Goal: Information Seeking & Learning: Understand process/instructions

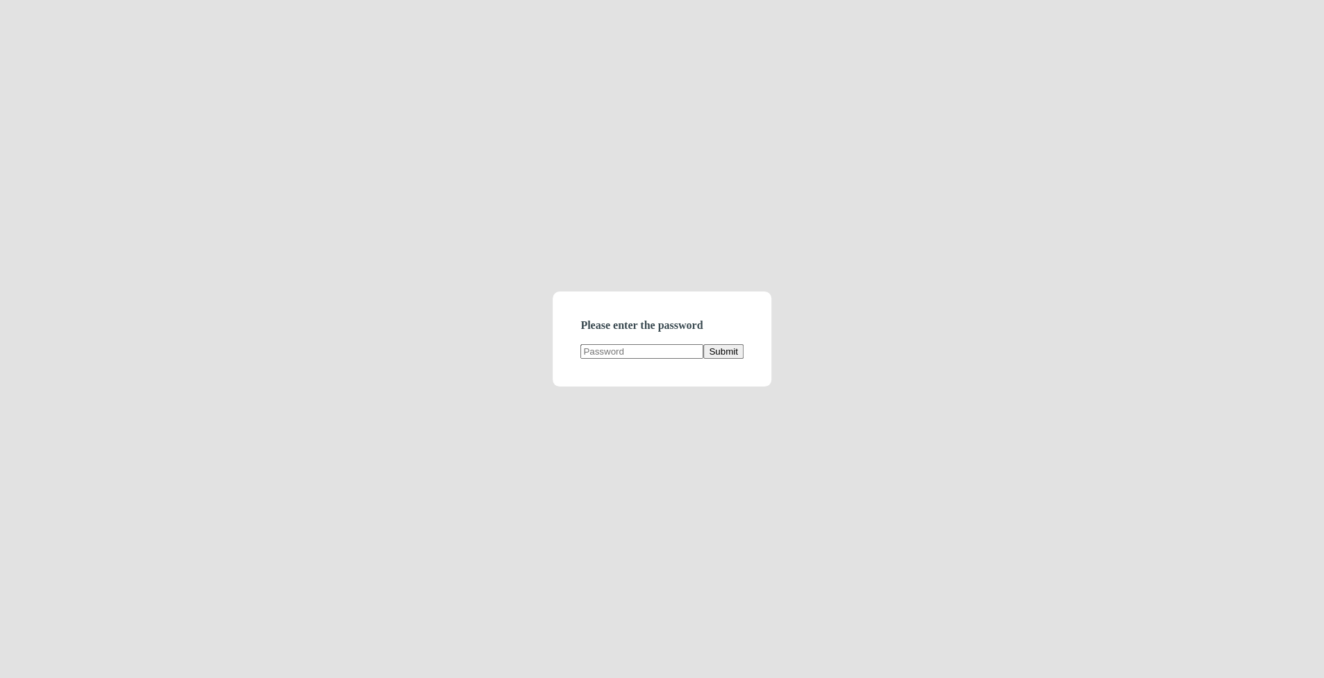
click at [610, 341] on form "Please enter the password Submit" at bounding box center [662, 339] width 218 height 95
click at [613, 349] on input "text" at bounding box center [641, 351] width 123 height 15
type input "demodirectory"
click button "Submit" at bounding box center [723, 351] width 40 height 15
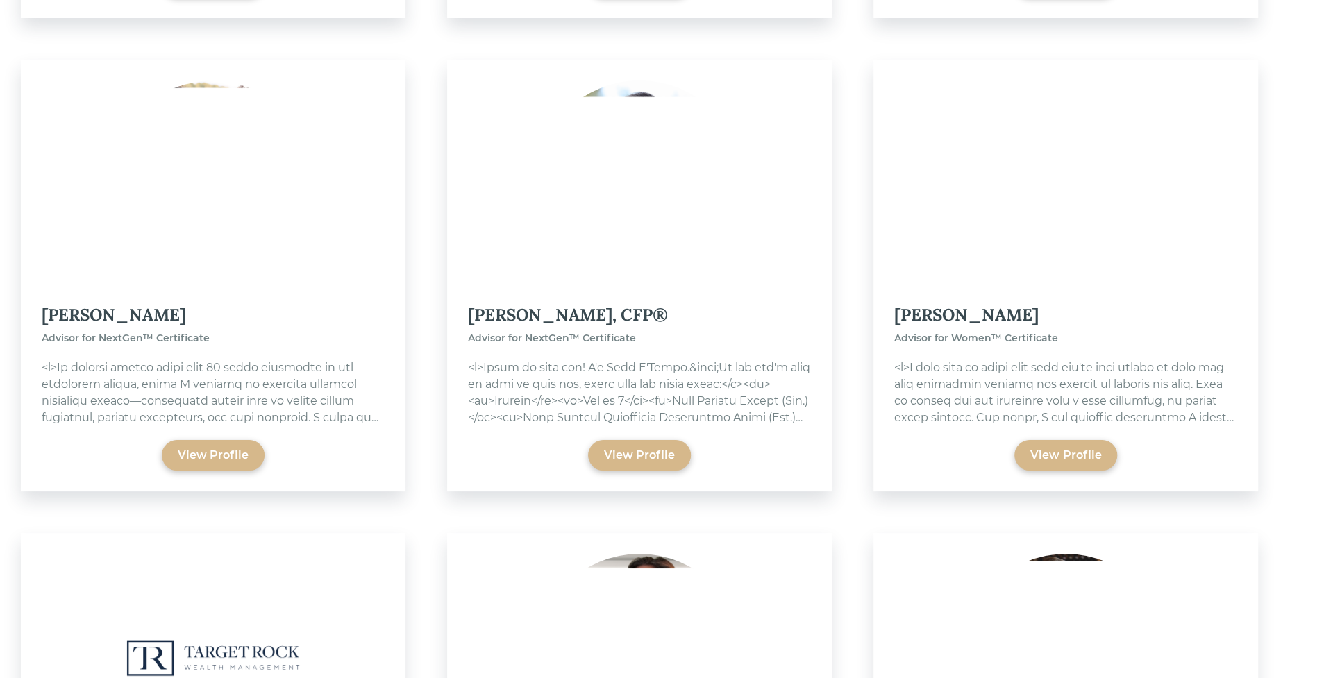
scroll to position [3911, 0]
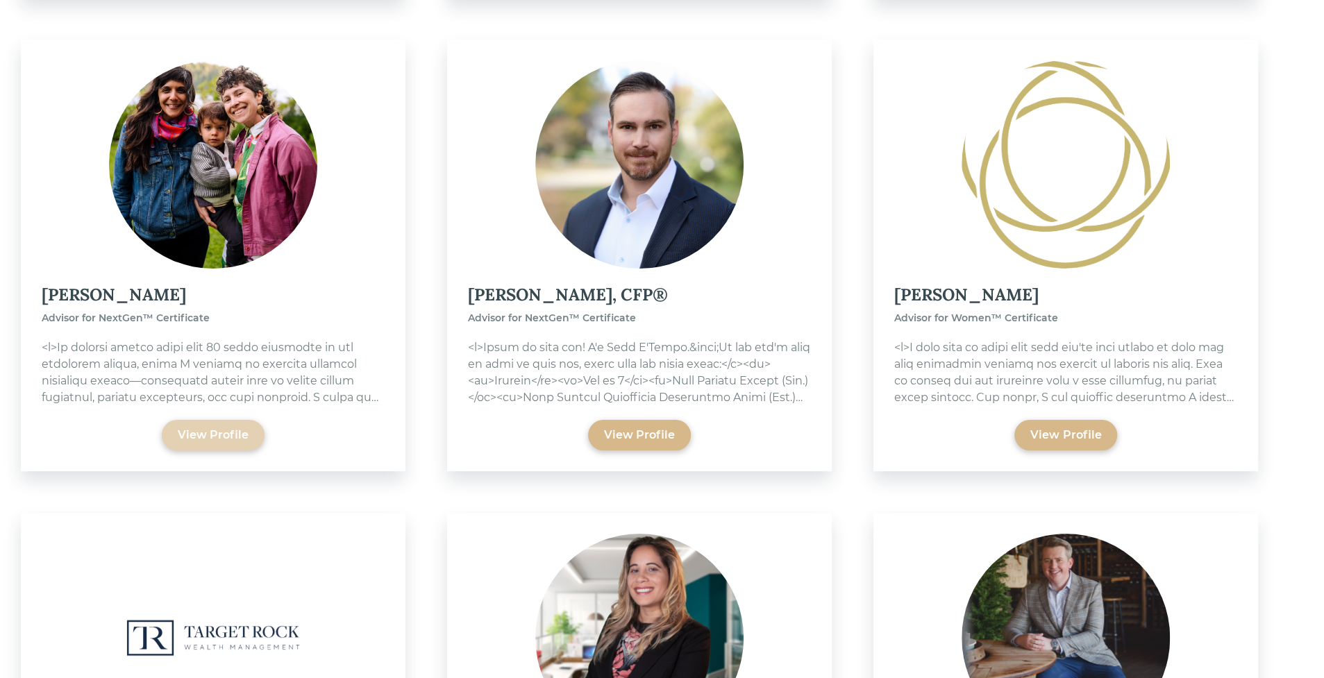
click at [211, 430] on div "View Profile" at bounding box center [213, 435] width 71 height 17
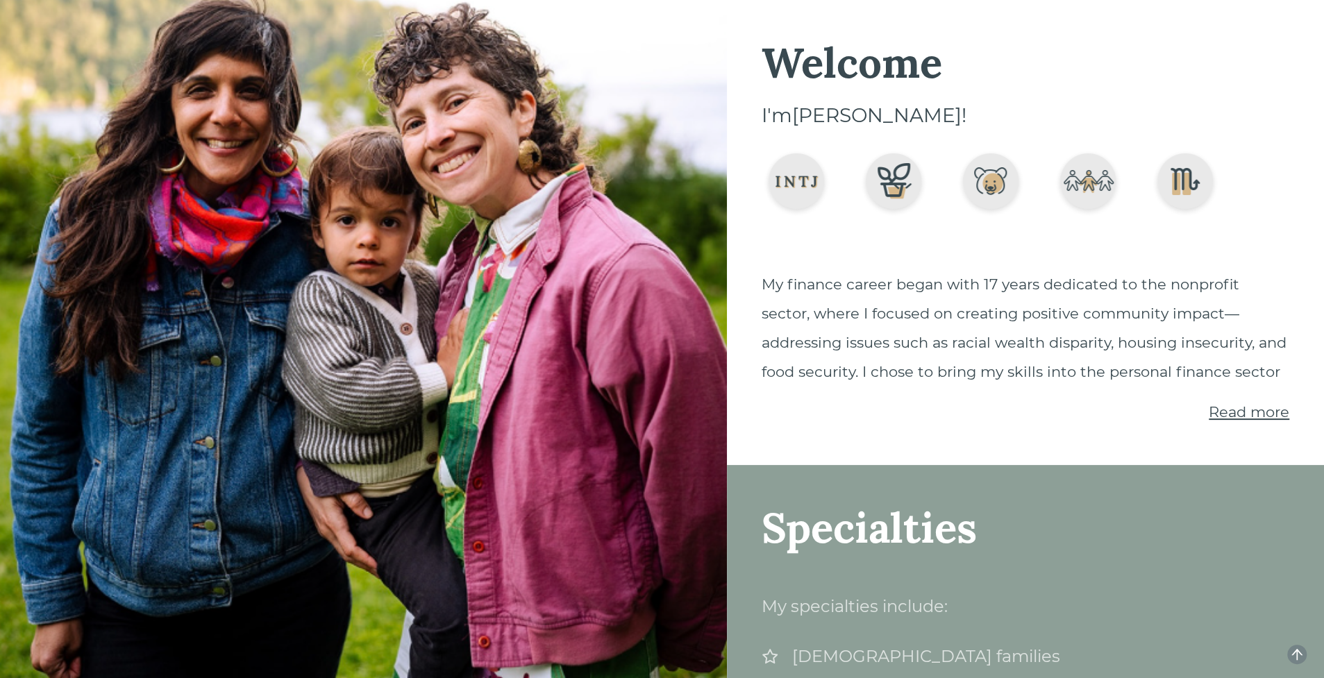
click at [1233, 411] on span "Read more" at bounding box center [1249, 411] width 81 height 17
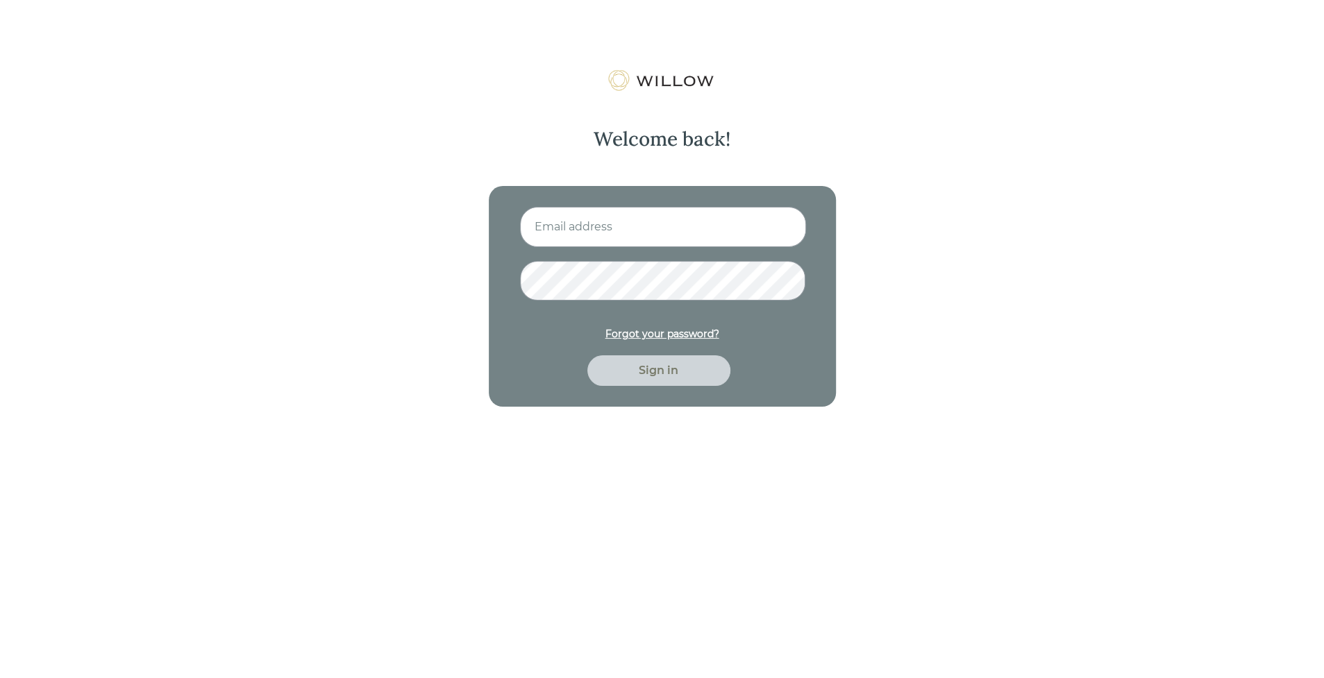
click at [573, 239] on input at bounding box center [663, 227] width 286 height 40
type input "nitya.kowtha@gmail.com"
click at [587, 355] on button "Sign in" at bounding box center [658, 370] width 143 height 31
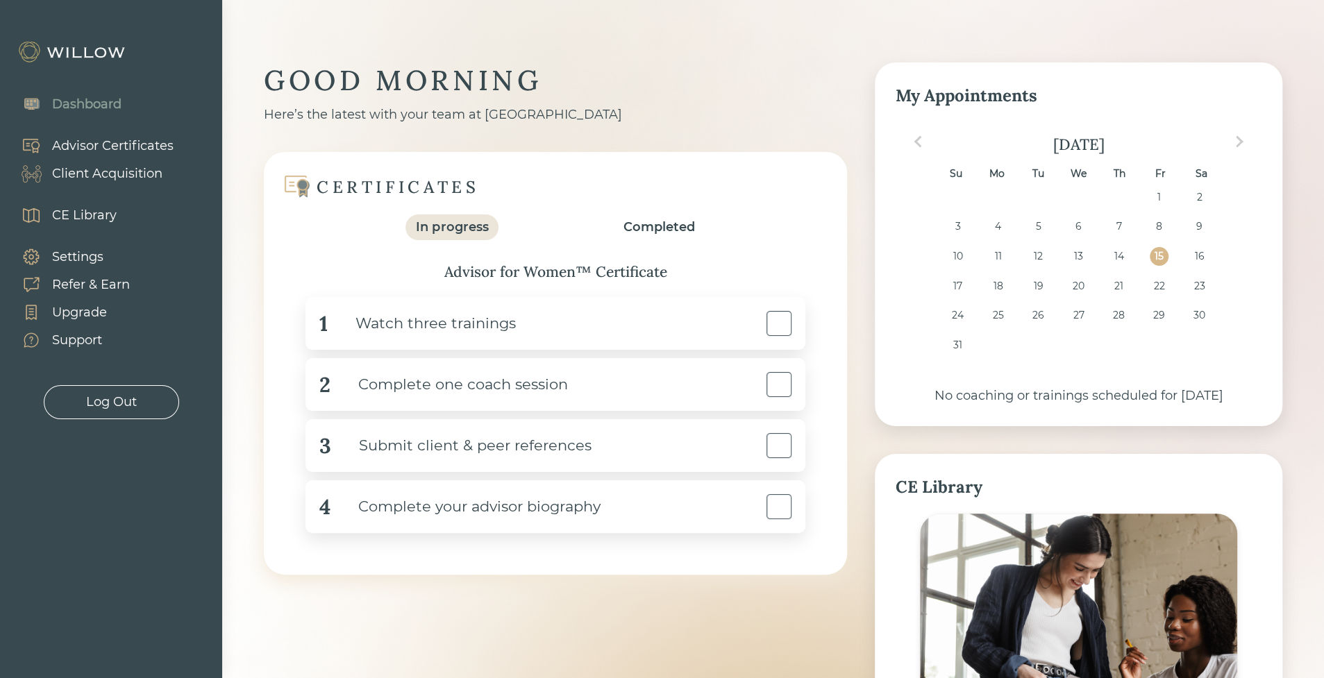
click at [79, 215] on div "CE Library" at bounding box center [84, 215] width 65 height 19
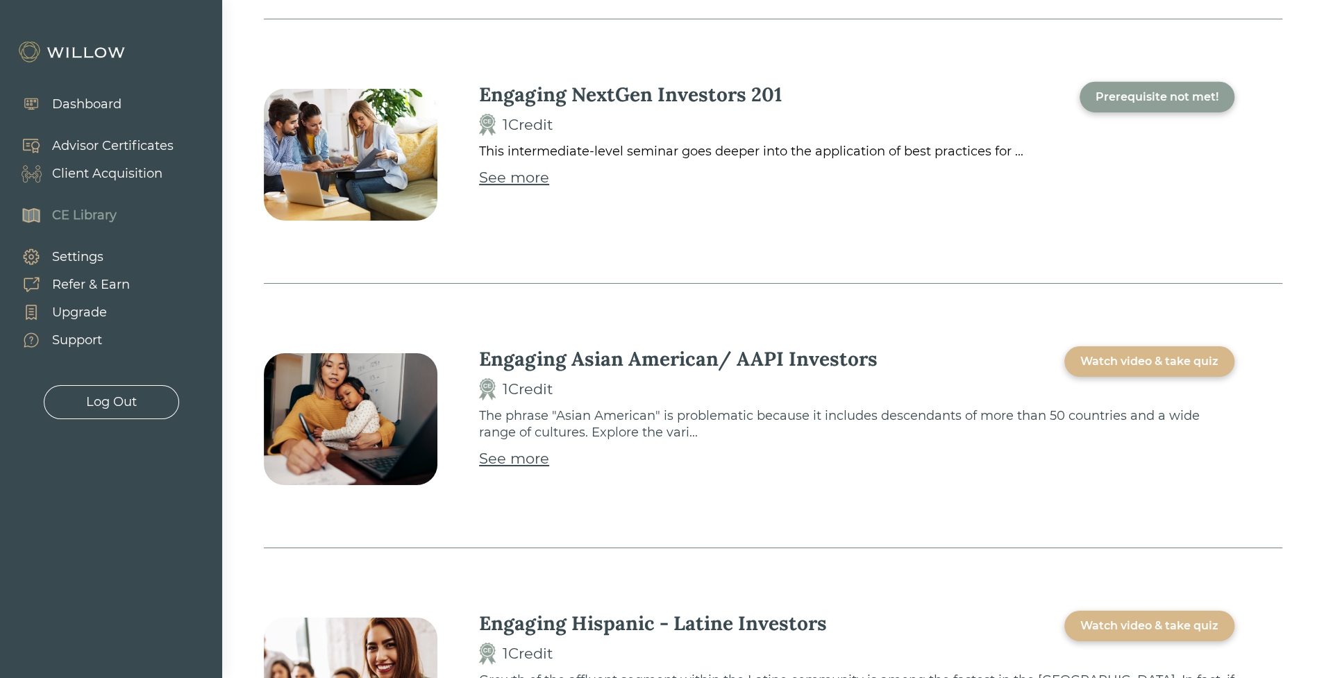
scroll to position [3382, 0]
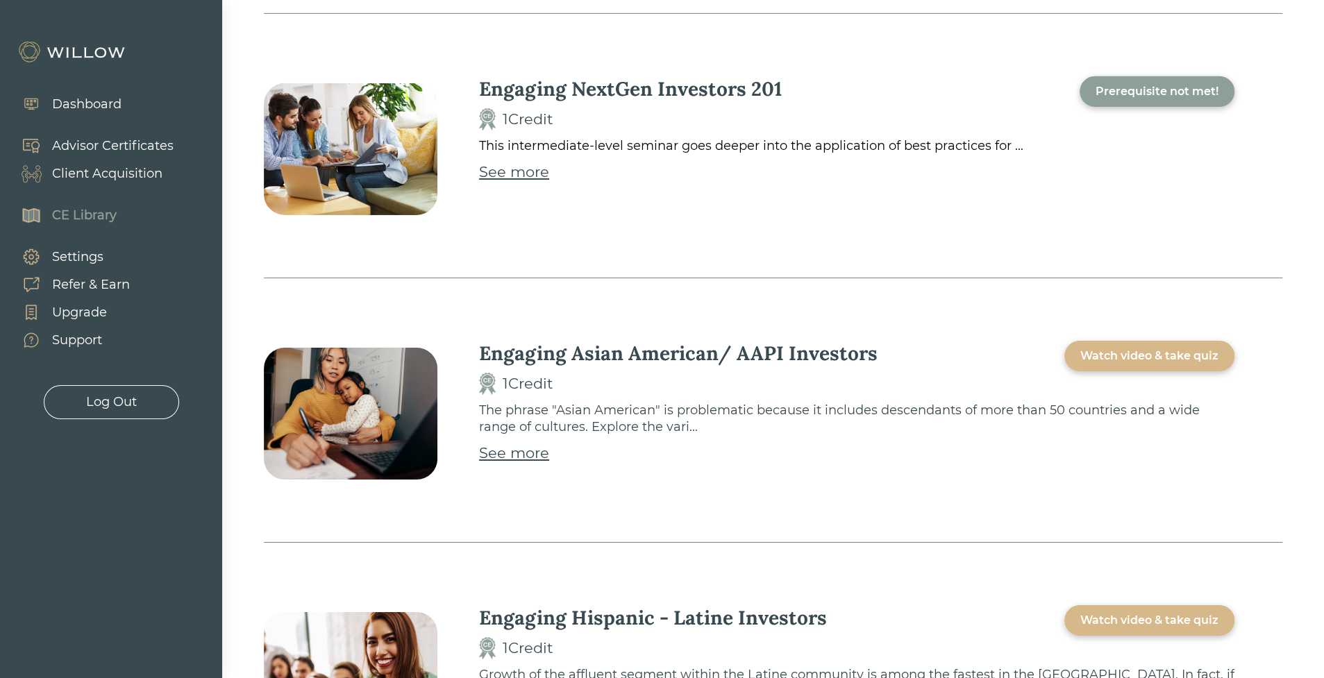
click at [87, 92] on div "Dashboard" at bounding box center [64, 104] width 115 height 28
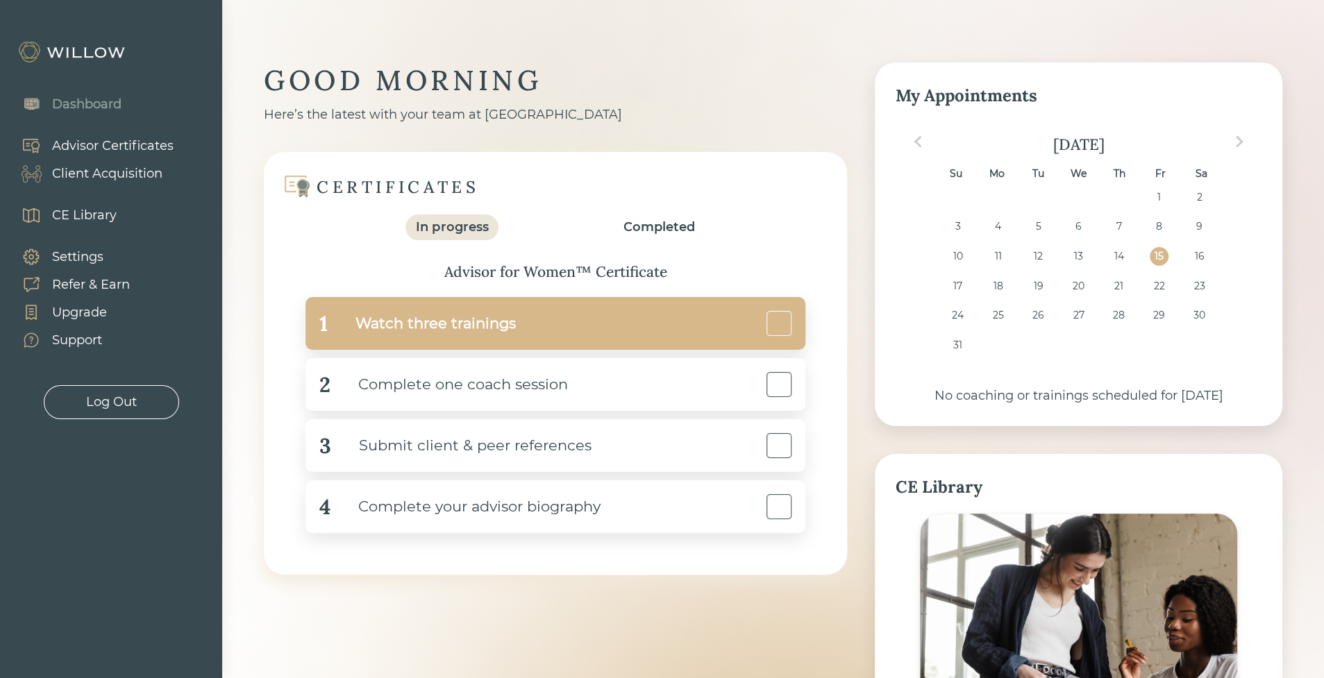
click at [373, 335] on div "Watch three trainings" at bounding box center [422, 323] width 188 height 31
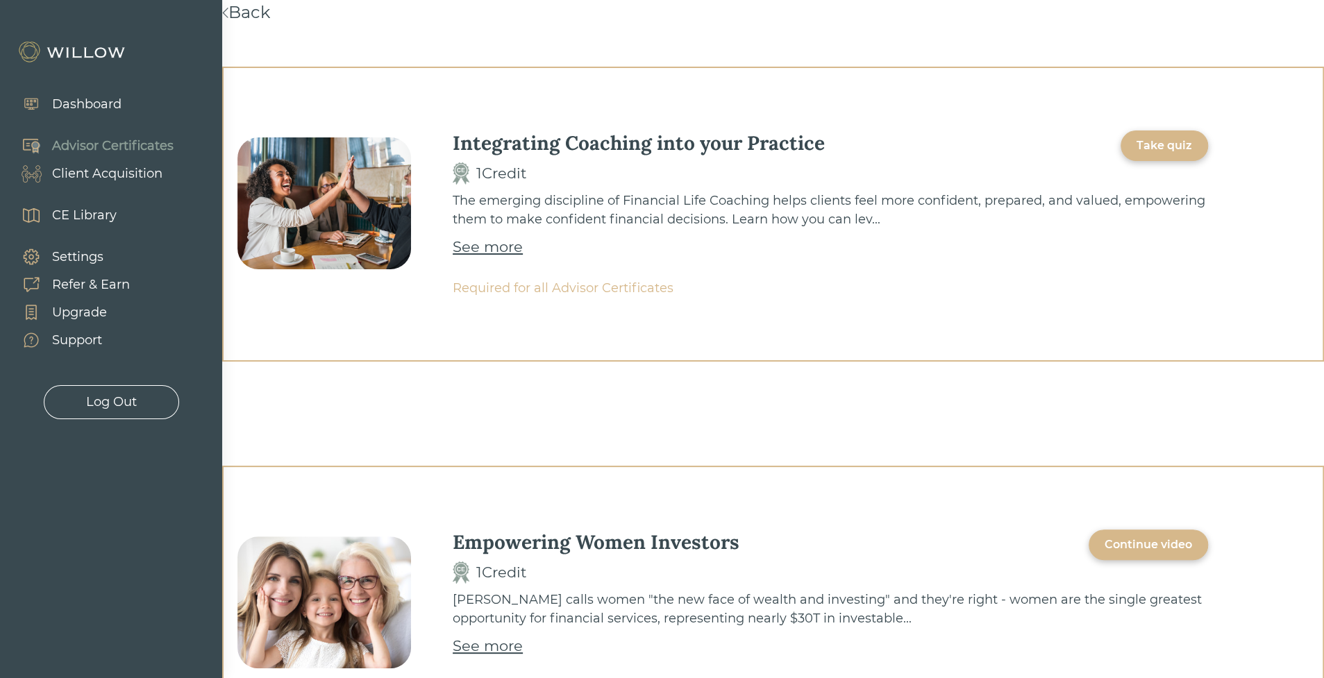
click at [461, 249] on div "See more" at bounding box center [488, 247] width 70 height 22
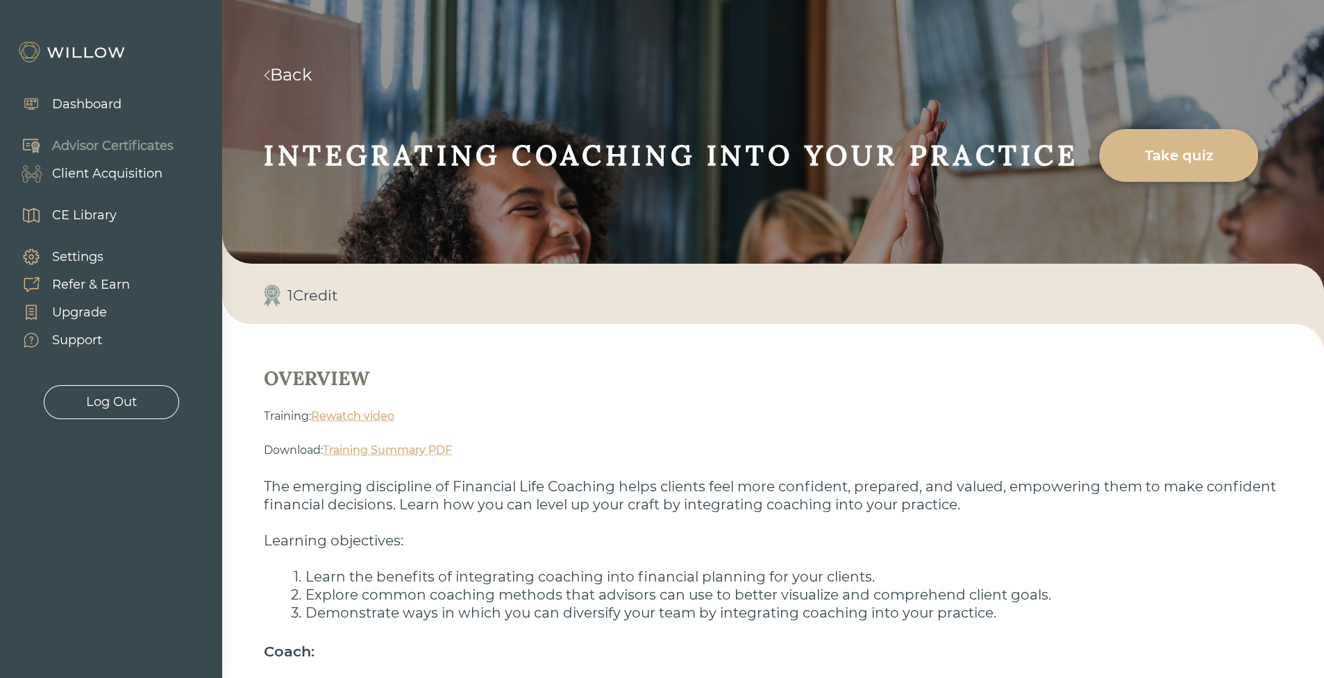
click at [346, 419] on link "Rewatch video" at bounding box center [352, 416] width 83 height 13
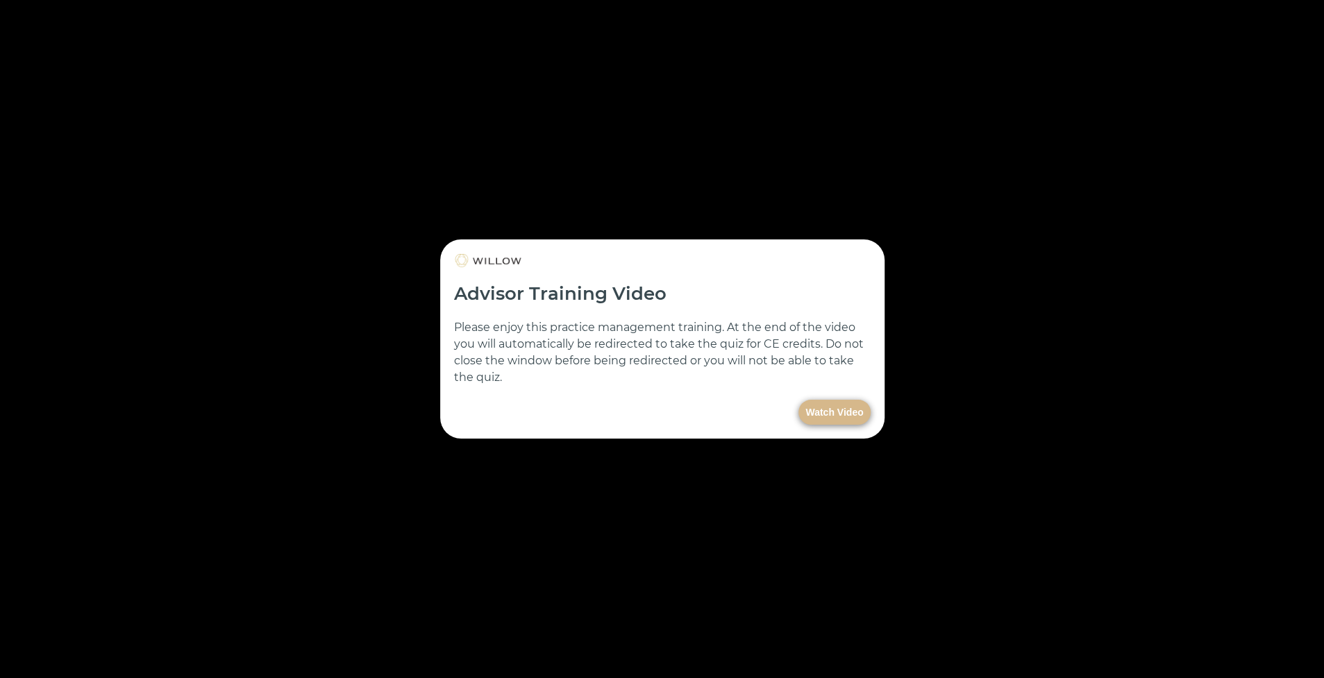
click at [845, 413] on button "Watch Video" at bounding box center [834, 412] width 72 height 25
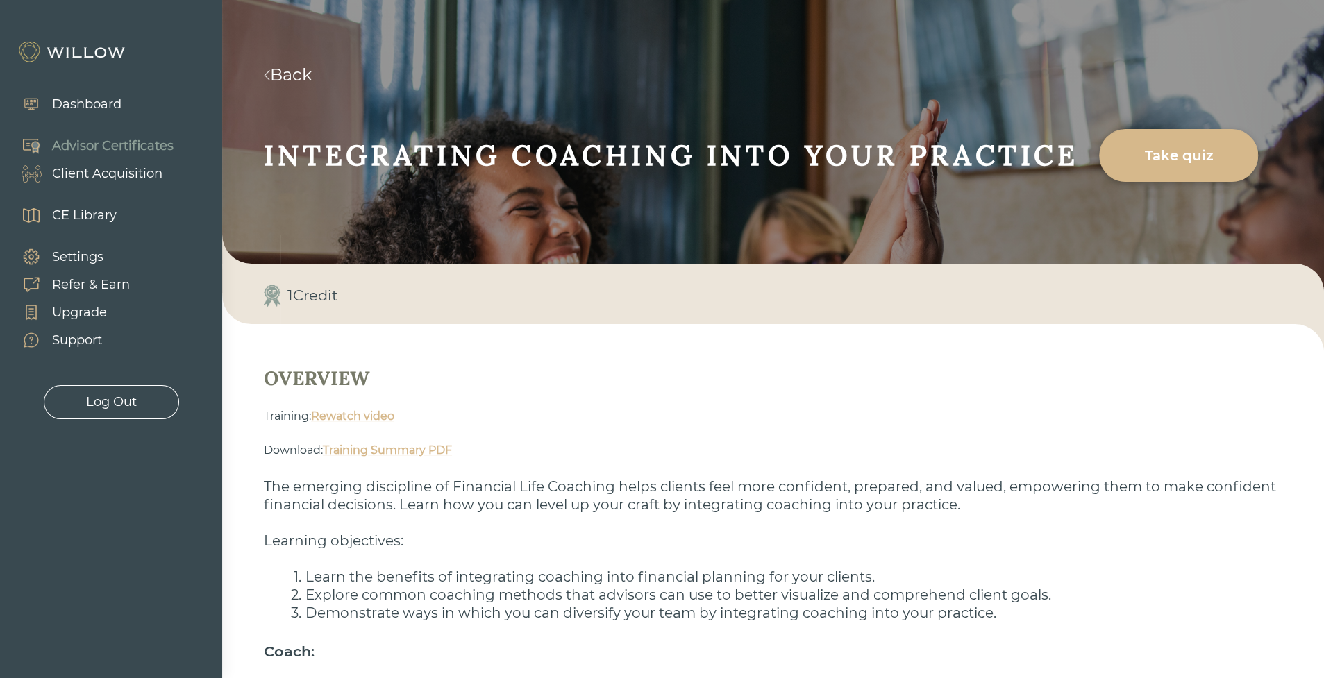
click at [308, 68] on link "Back" at bounding box center [288, 75] width 48 height 20
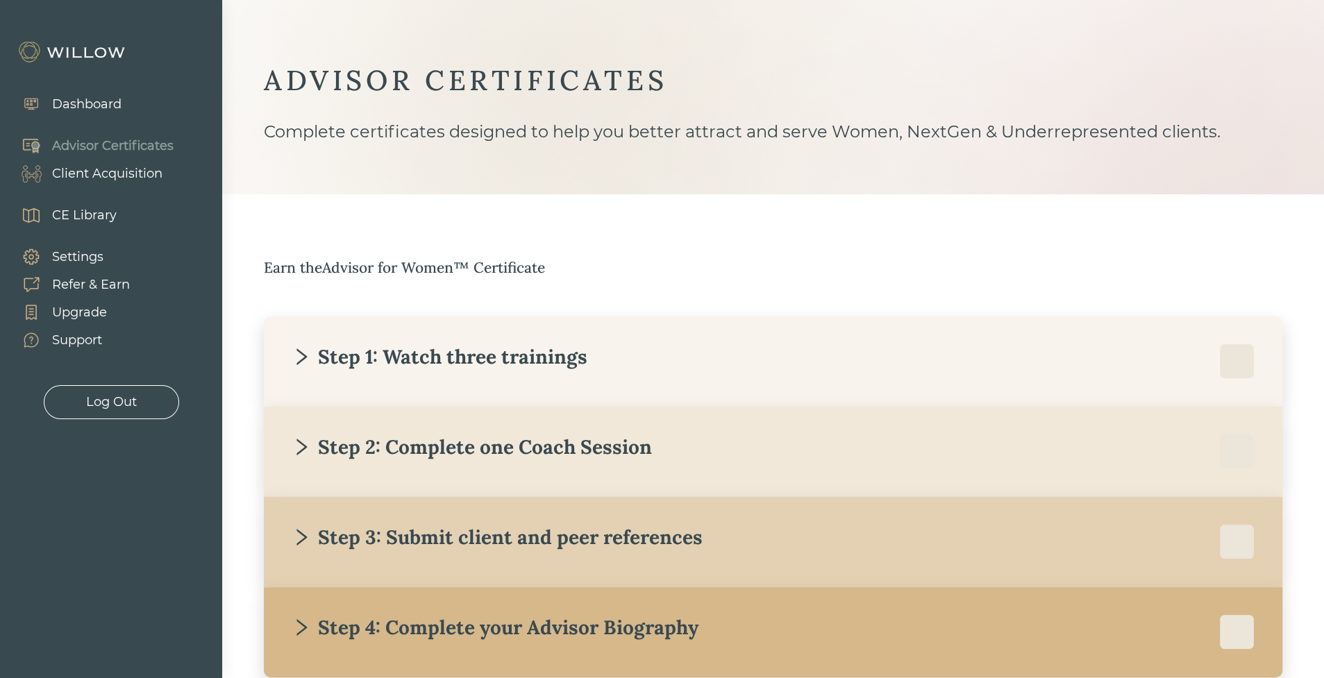
click at [334, 350] on div "Step 1: Watch three trainings" at bounding box center [440, 356] width 296 height 25
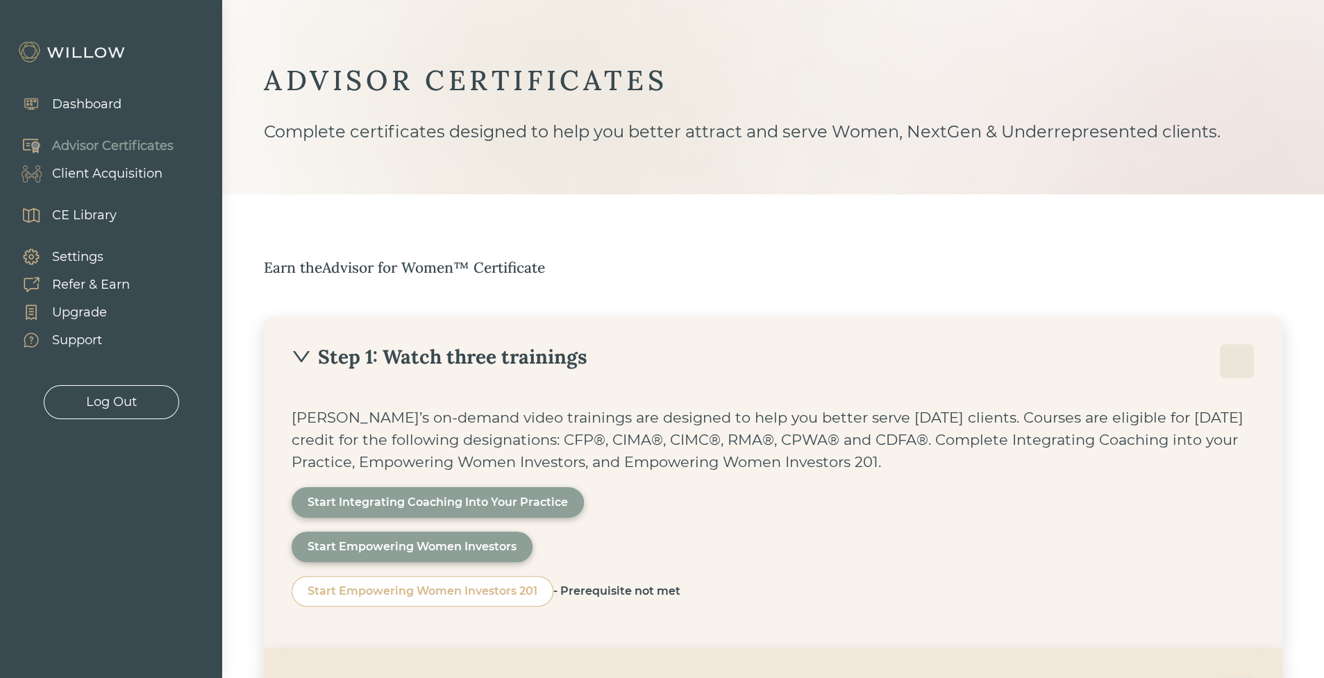
scroll to position [326, 0]
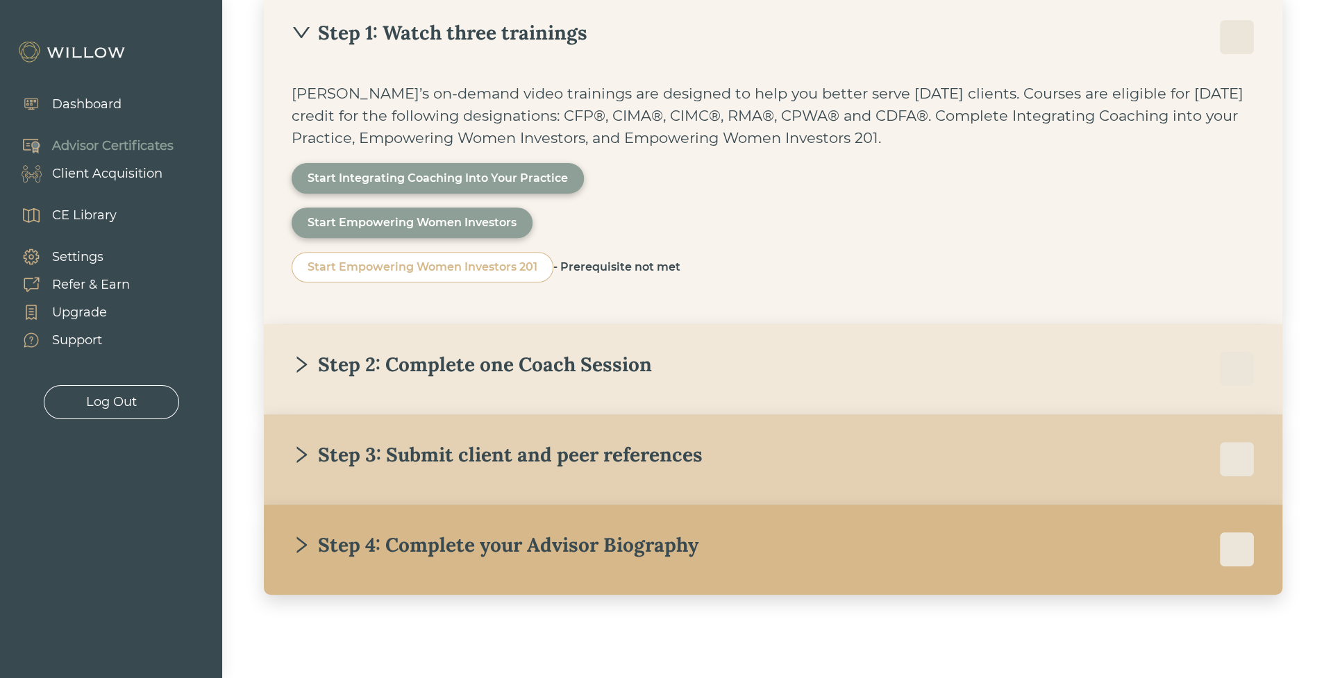
click at [301, 353] on div "Step 2: Complete one Coach Session" at bounding box center [472, 364] width 360 height 25
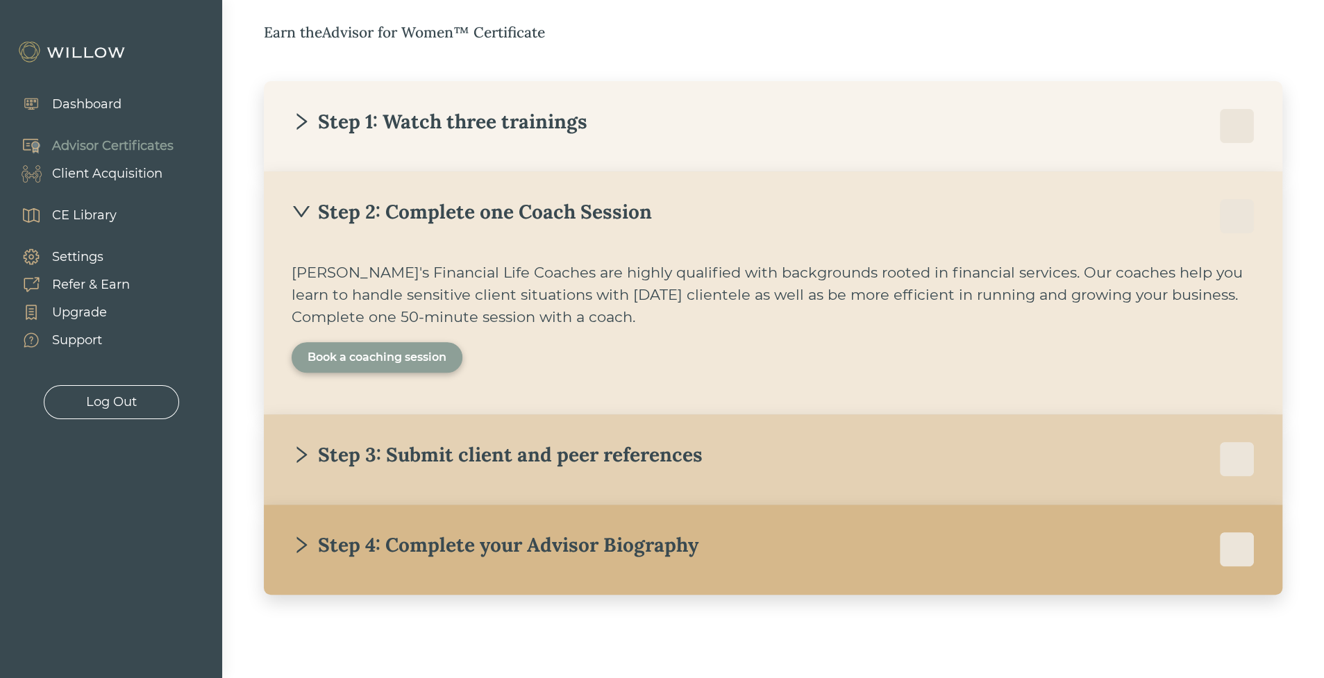
click at [301, 353] on div "Book a coaching session" at bounding box center [377, 357] width 171 height 31
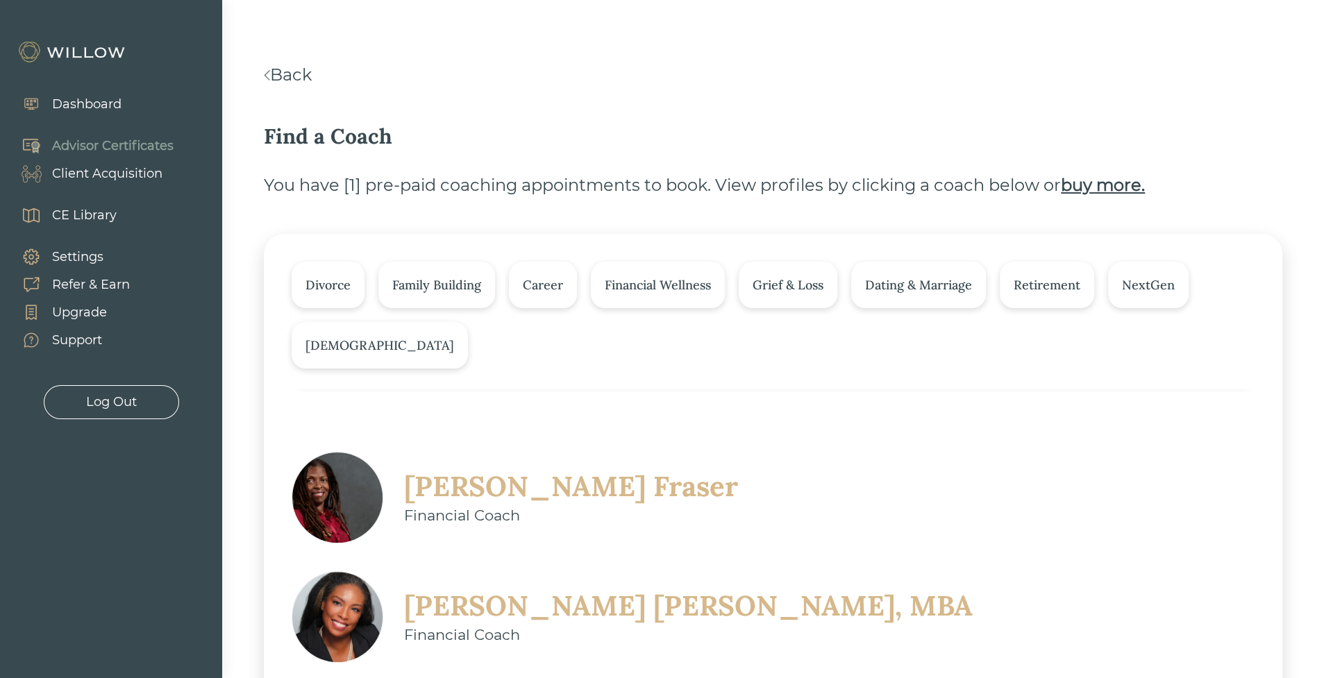
click at [287, 75] on link "Back" at bounding box center [288, 75] width 48 height 20
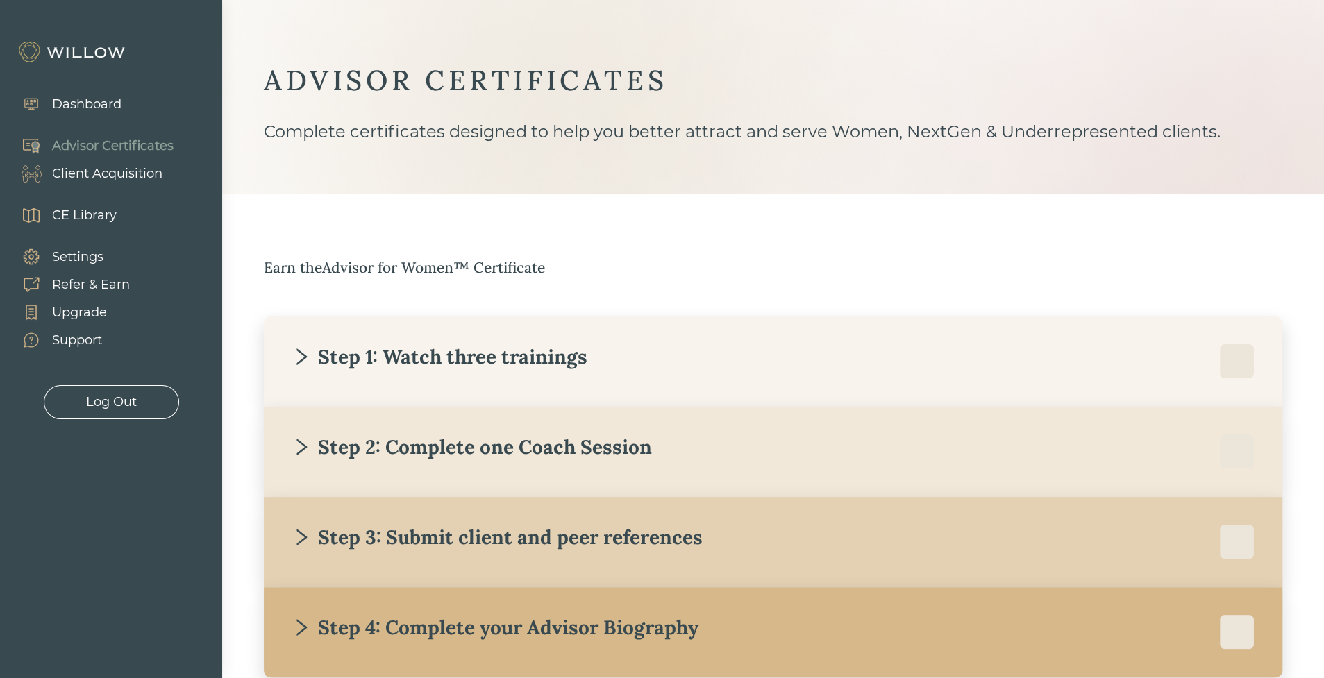
scroll to position [83, 0]
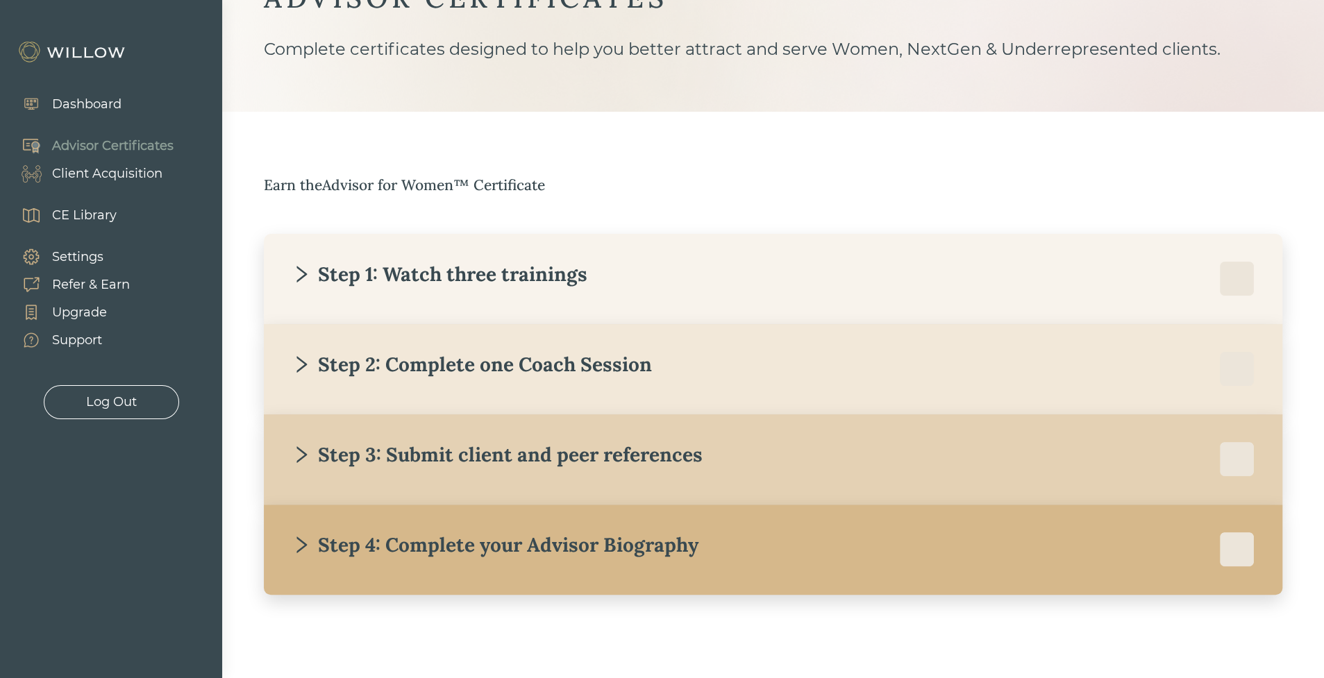
click at [394, 449] on div "Step 3: Submit client and peer references" at bounding box center [497, 454] width 411 height 25
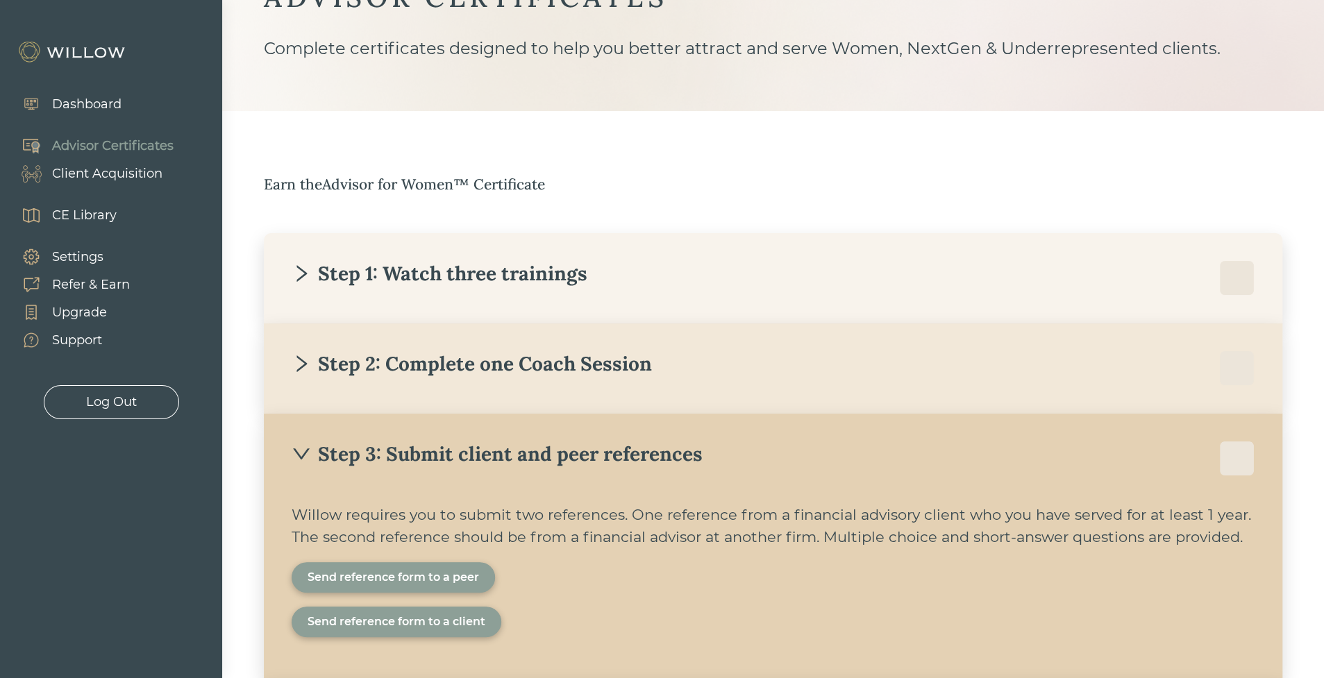
click at [361, 577] on div "Send reference form to a peer" at bounding box center [393, 577] width 171 height 17
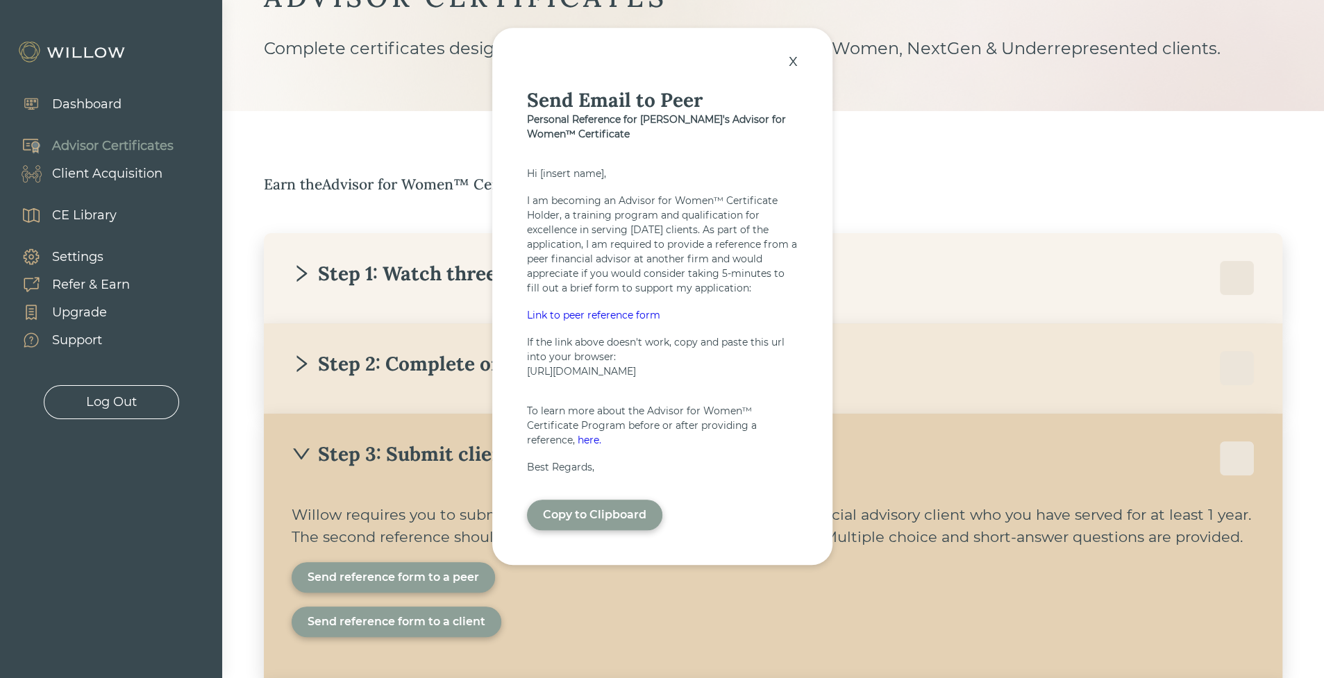
click at [569, 314] on div "Link to peer reference form" at bounding box center [662, 316] width 271 height 15
click at [787, 54] on div "x" at bounding box center [793, 61] width 23 height 31
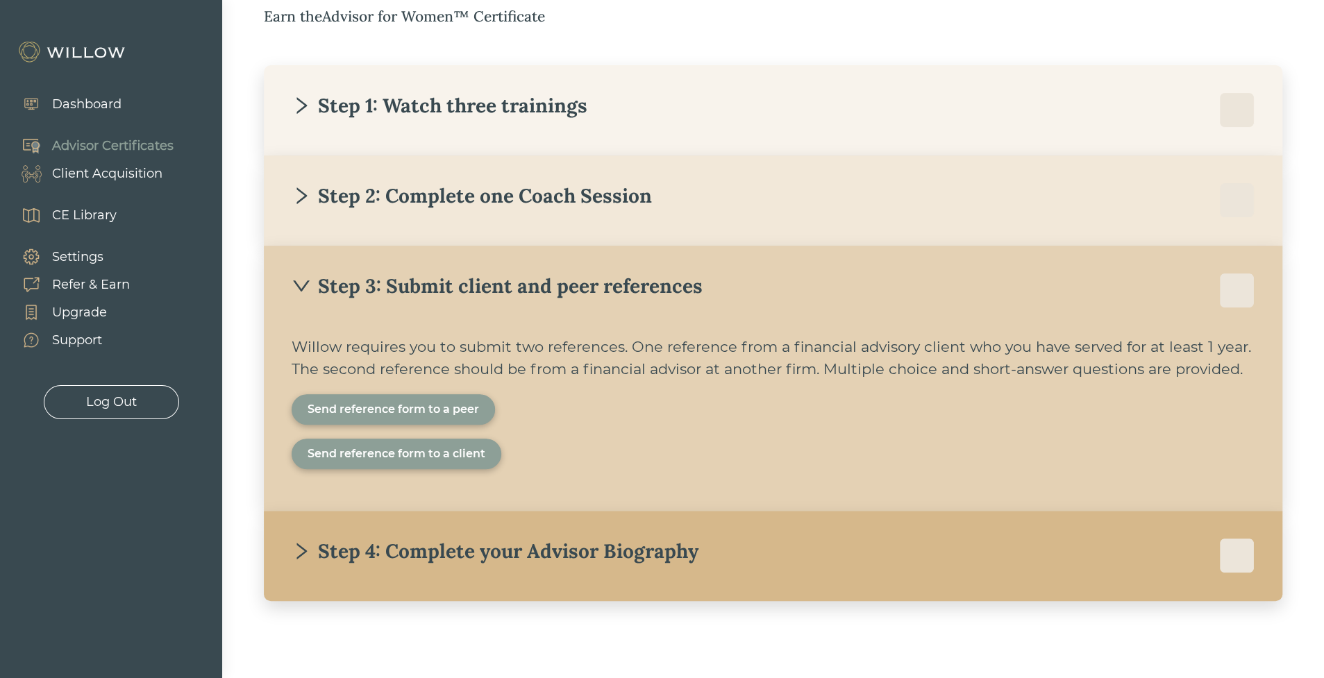
click at [317, 295] on div "Step 3: Submit client and peer references" at bounding box center [497, 286] width 411 height 25
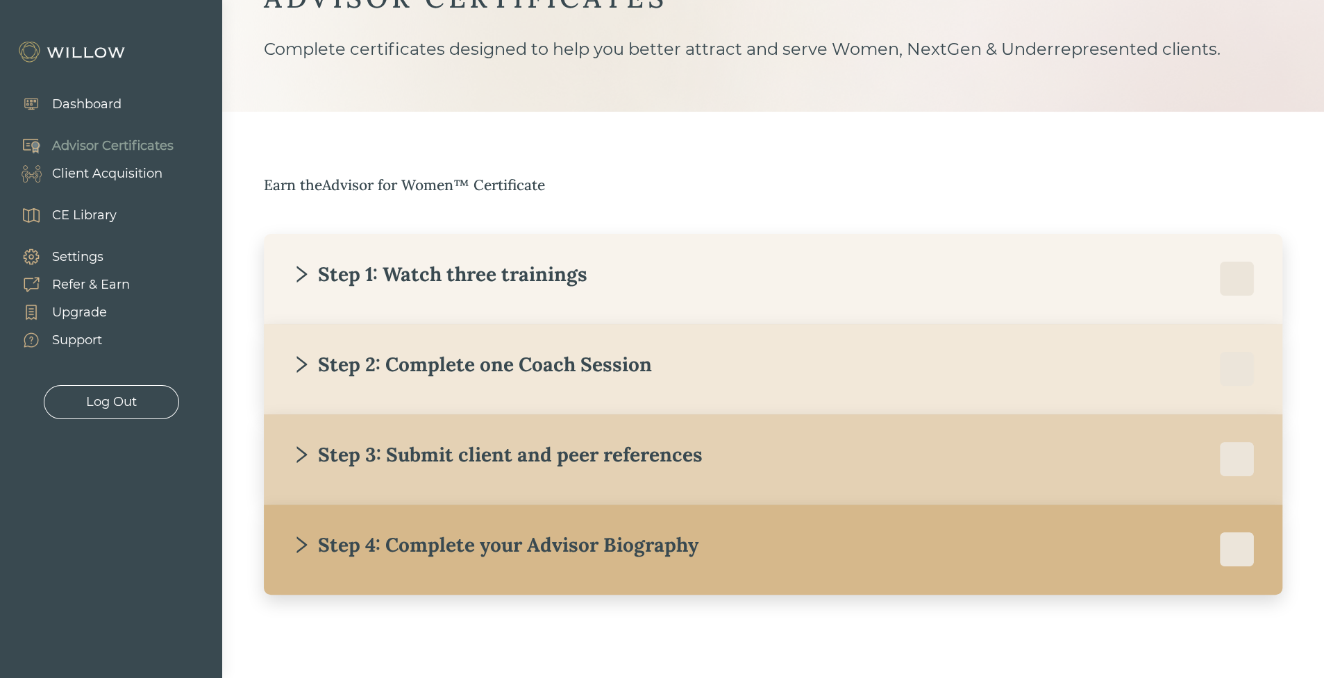
scroll to position [0, 0]
